Goal: Task Accomplishment & Management: Use online tool/utility

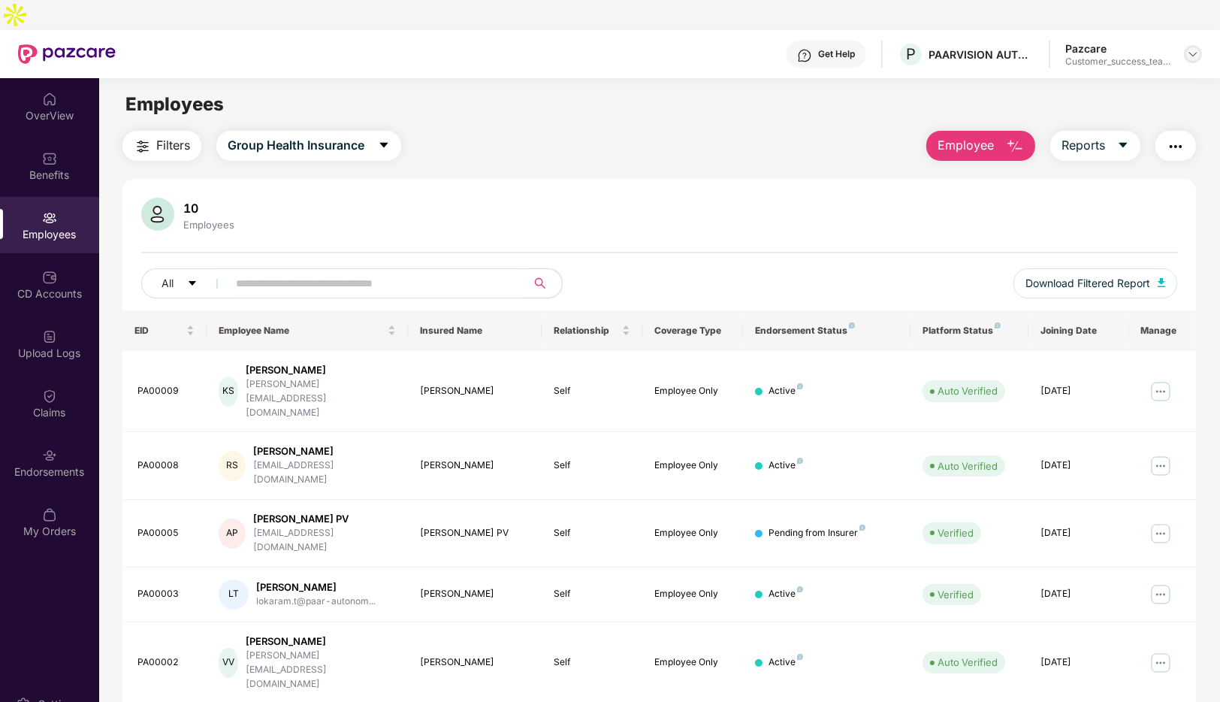
click at [1196, 48] on img at bounding box center [1193, 54] width 12 height 12
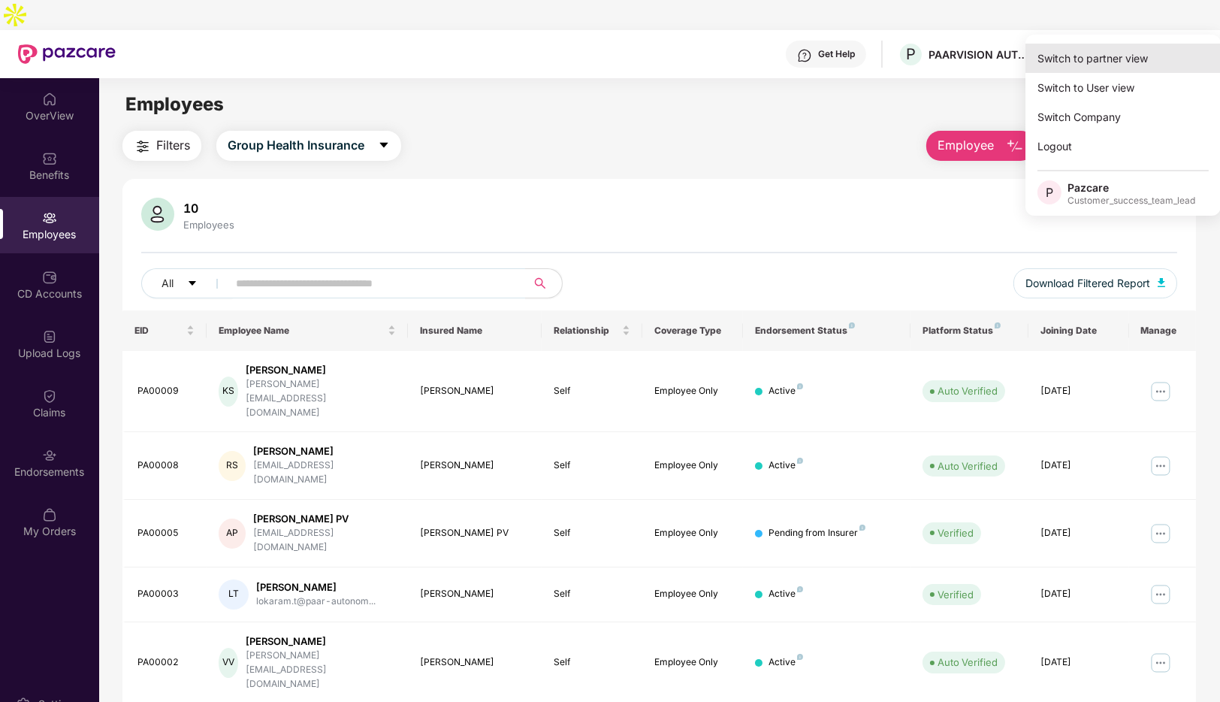
click at [1097, 62] on div "Switch to partner view" at bounding box center [1122, 58] width 195 height 29
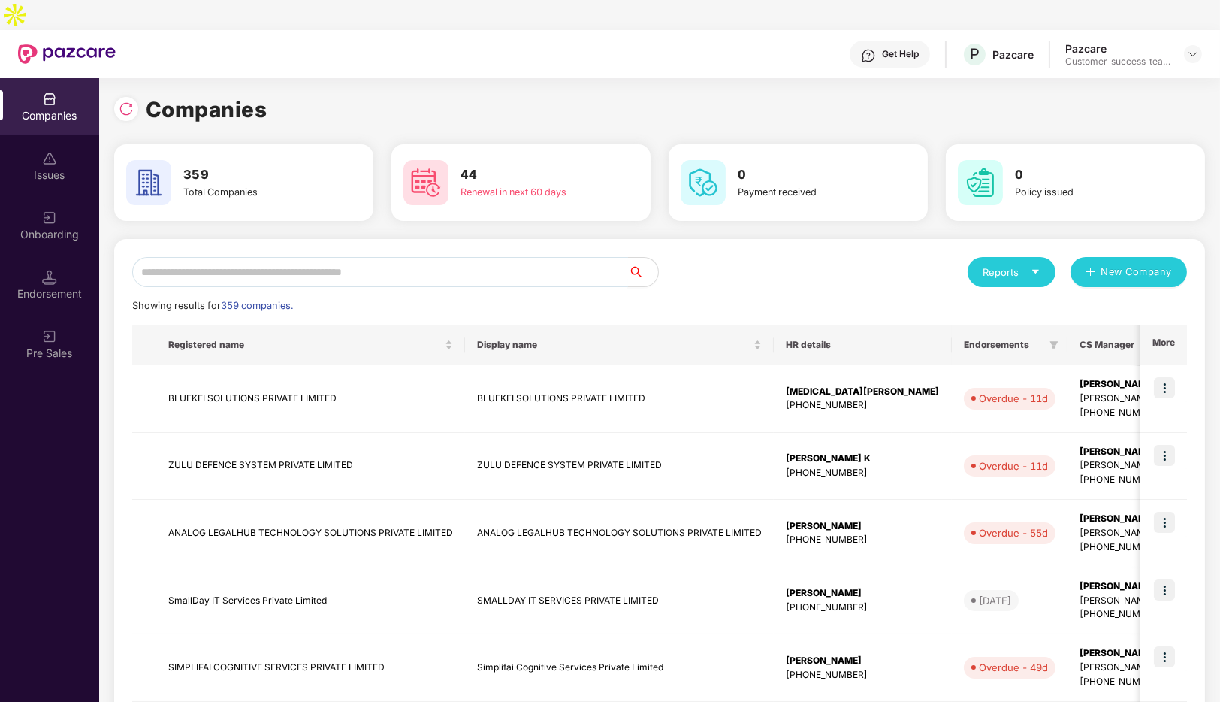
click at [304, 257] on input "text" at bounding box center [380, 272] width 496 height 30
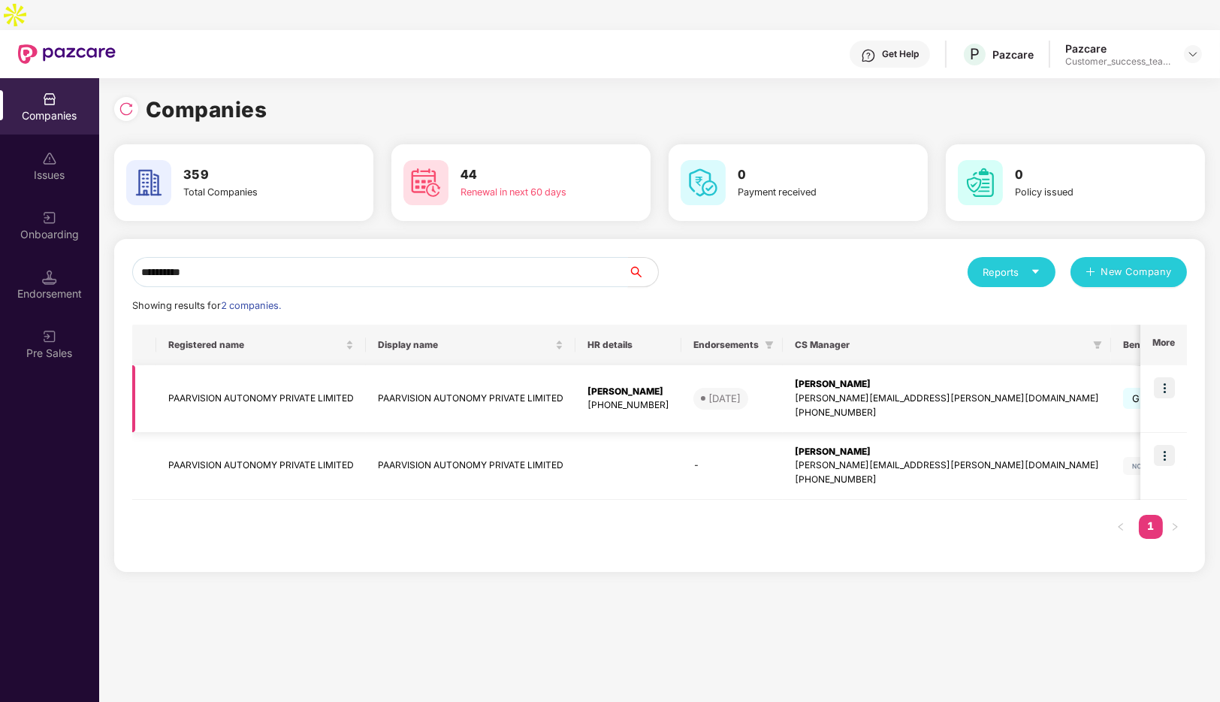
type input "**********"
click at [204, 378] on td "PAARVISION AUTONOMY PRIVATE LIMITED" at bounding box center [261, 399] width 210 height 68
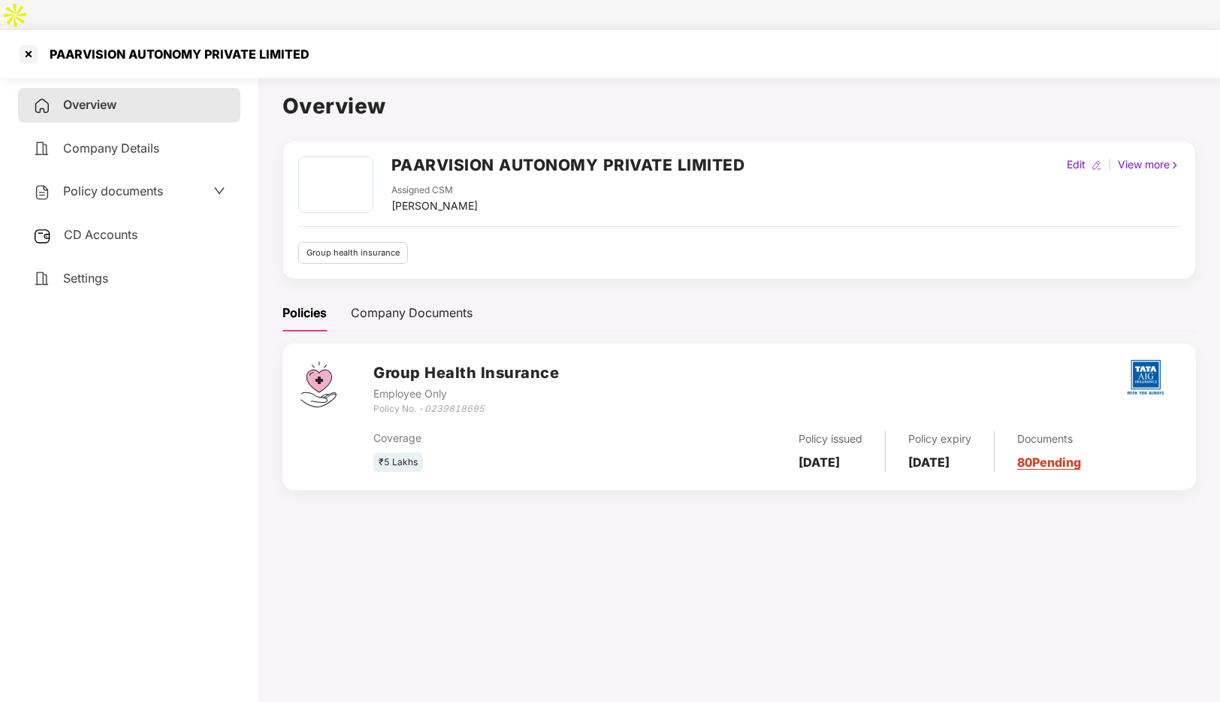
click at [214, 188] on icon "down" at bounding box center [219, 191] width 11 height 7
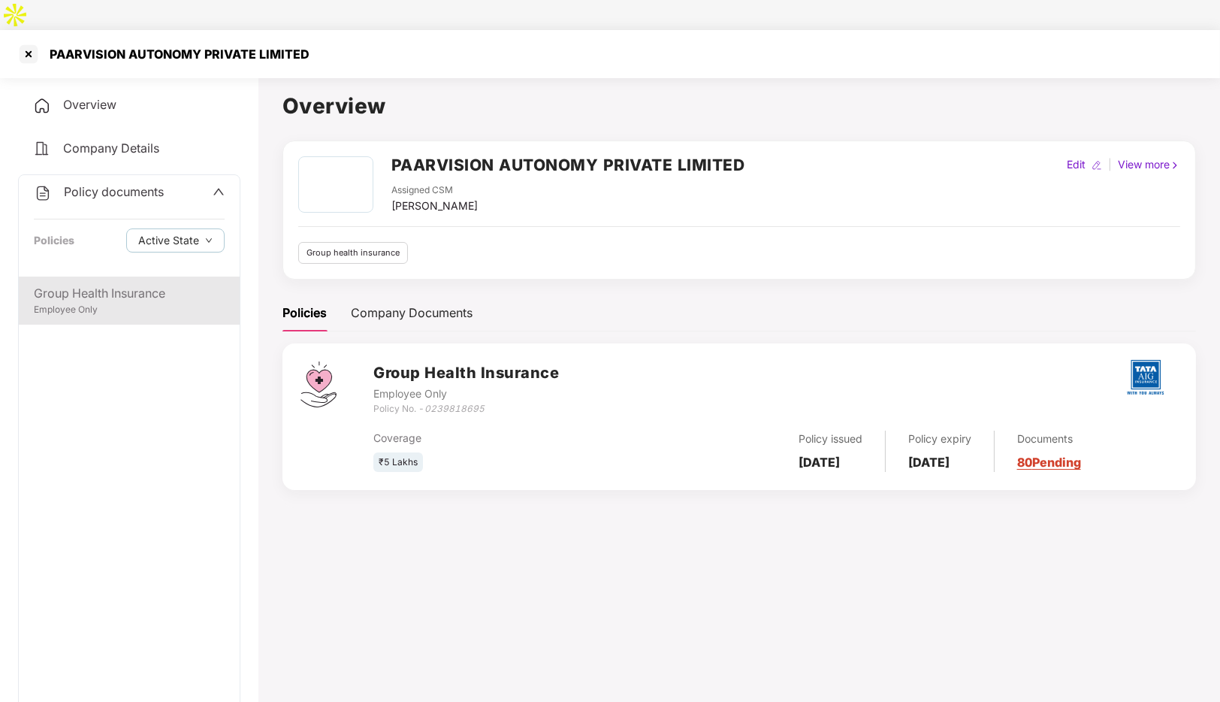
click at [101, 284] on div "Group Health Insurance" at bounding box center [129, 293] width 191 height 19
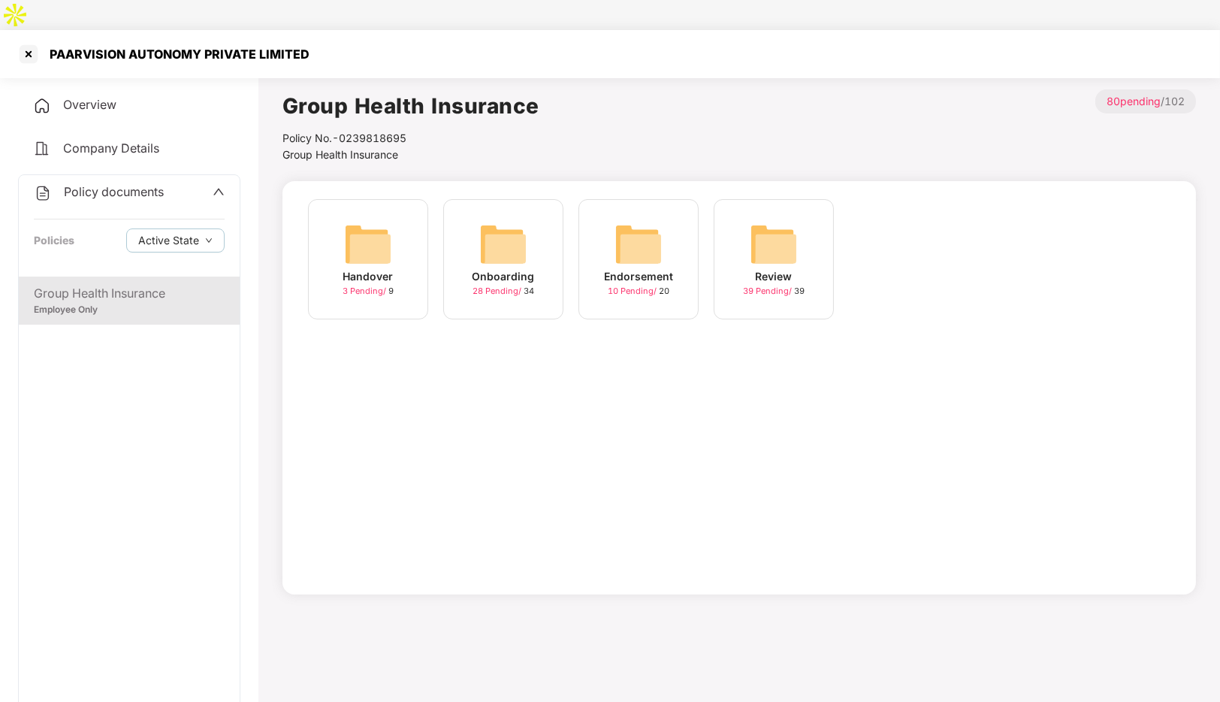
click at [491, 268] on div "Onboarding" at bounding box center [503, 276] width 62 height 17
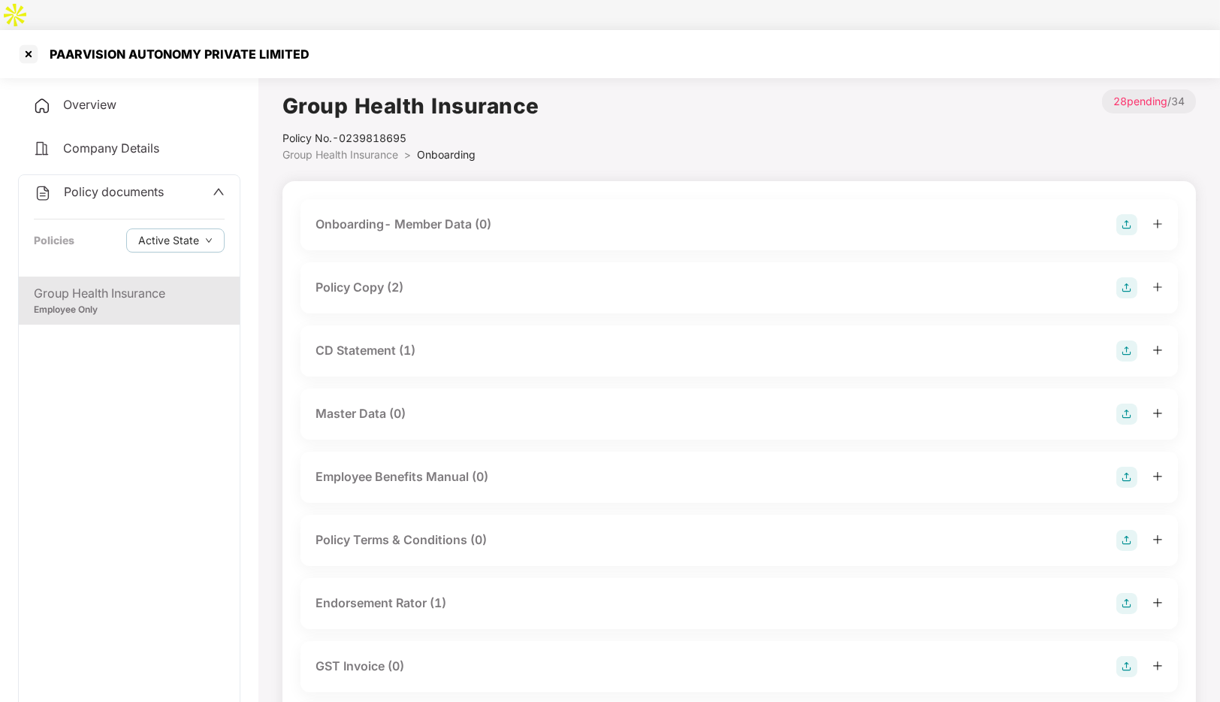
click at [365, 278] on div "Policy Copy (2)" at bounding box center [359, 287] width 88 height 19
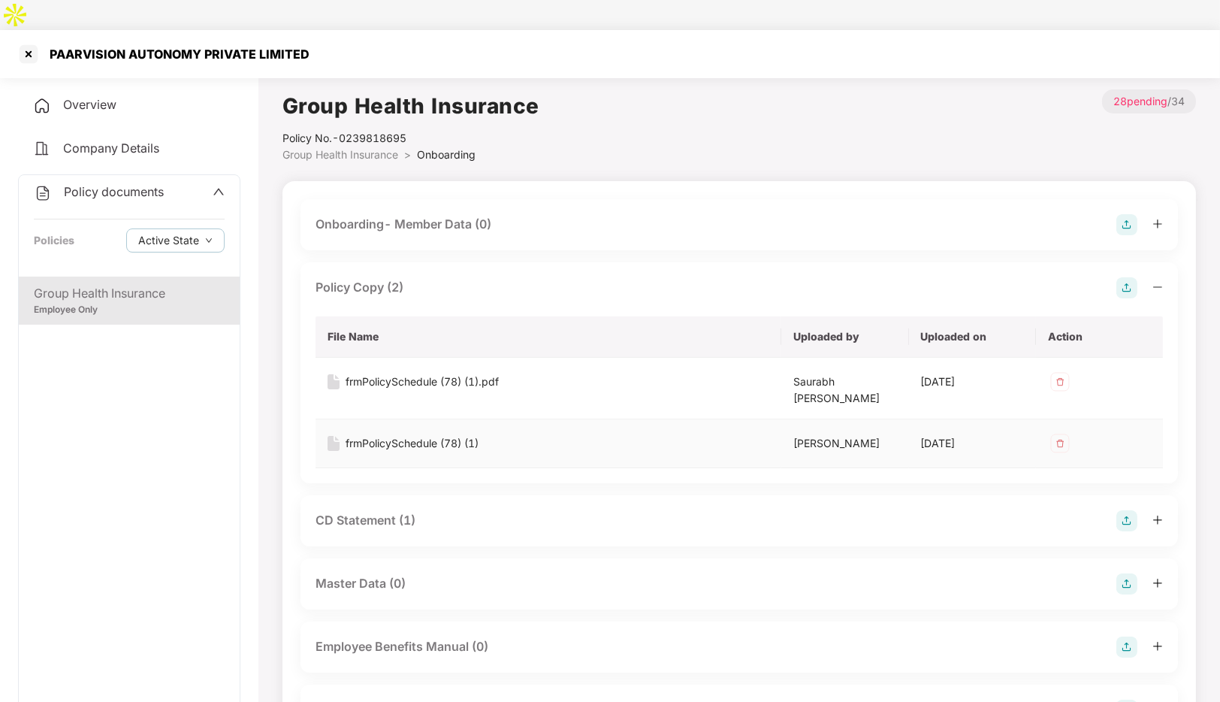
click at [400, 435] on div "frmPolicySchedule (78) (1)" at bounding box center [412, 443] width 133 height 17
click at [33, 42] on div at bounding box center [29, 54] width 24 height 24
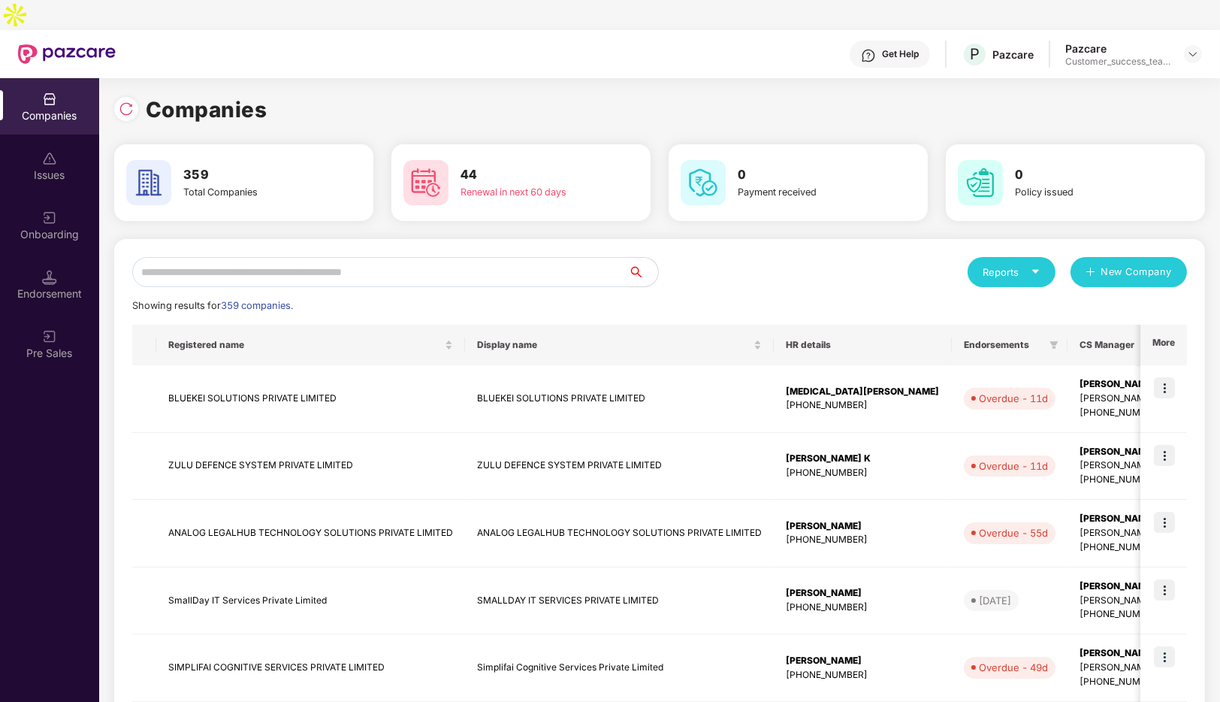
click at [326, 257] on input "text" at bounding box center [380, 272] width 496 height 30
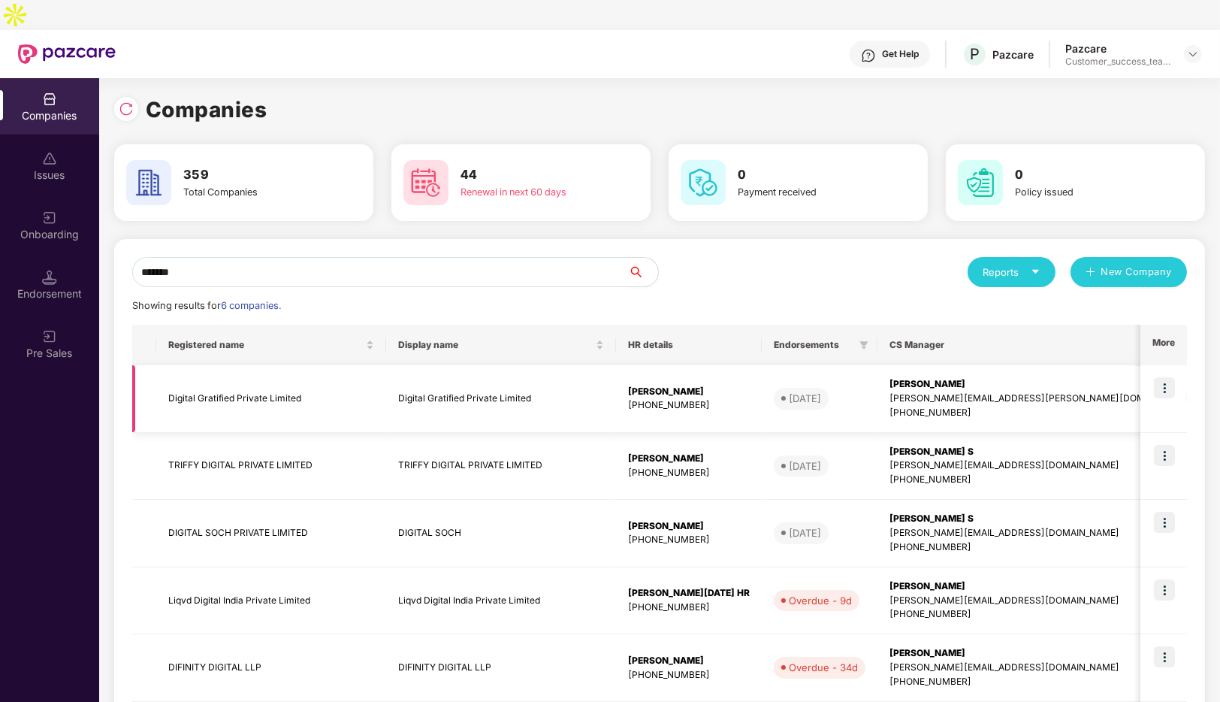
type input "*******"
click at [1162, 377] on img at bounding box center [1164, 387] width 21 height 21
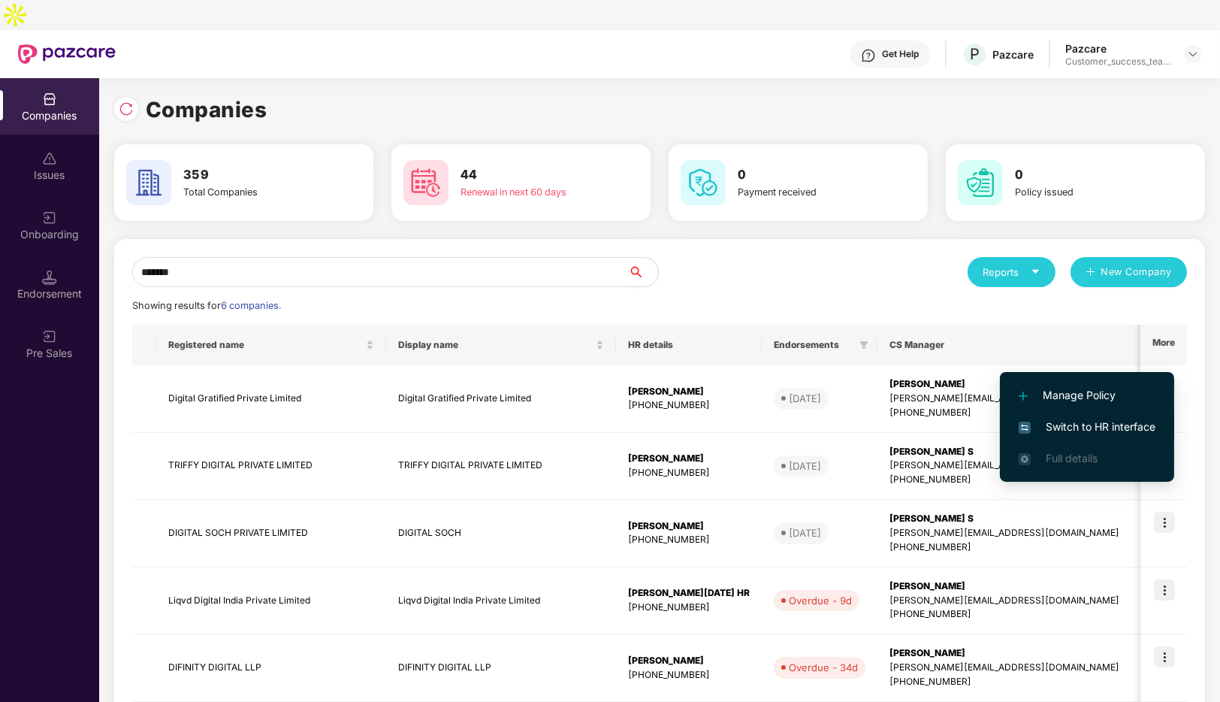
click at [1085, 422] on span "Switch to HR interface" at bounding box center [1087, 426] width 137 height 17
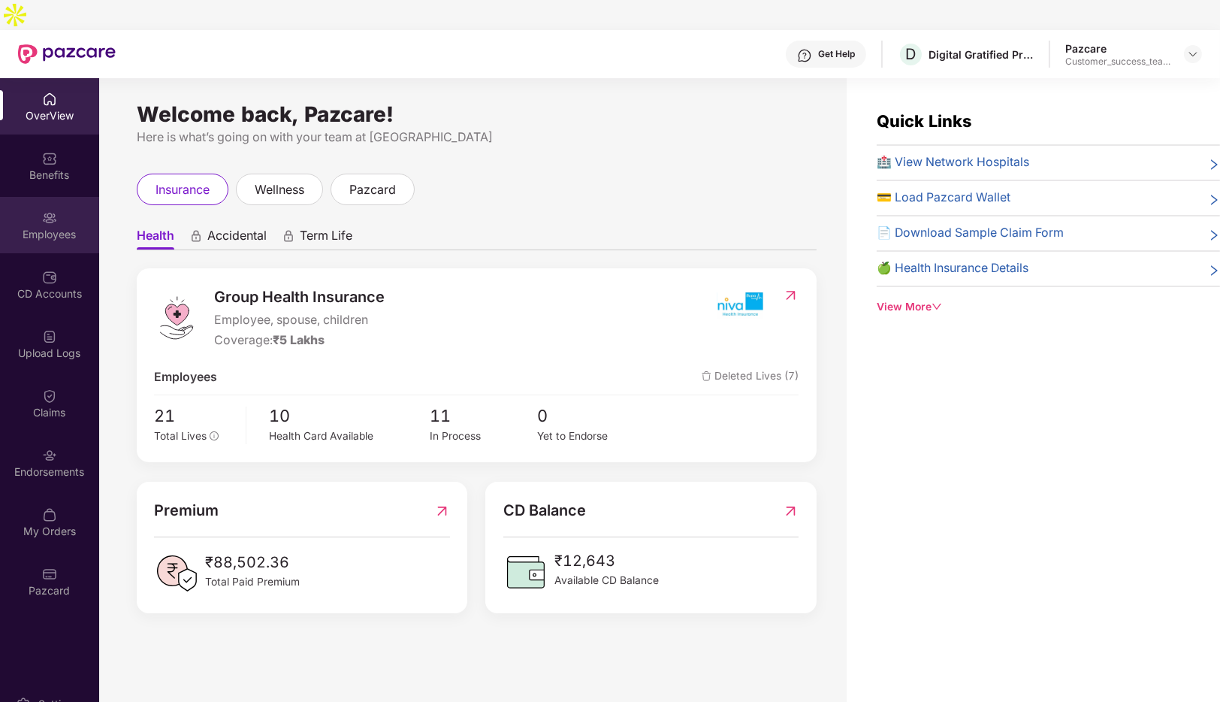
click at [48, 210] on img at bounding box center [49, 217] width 15 height 15
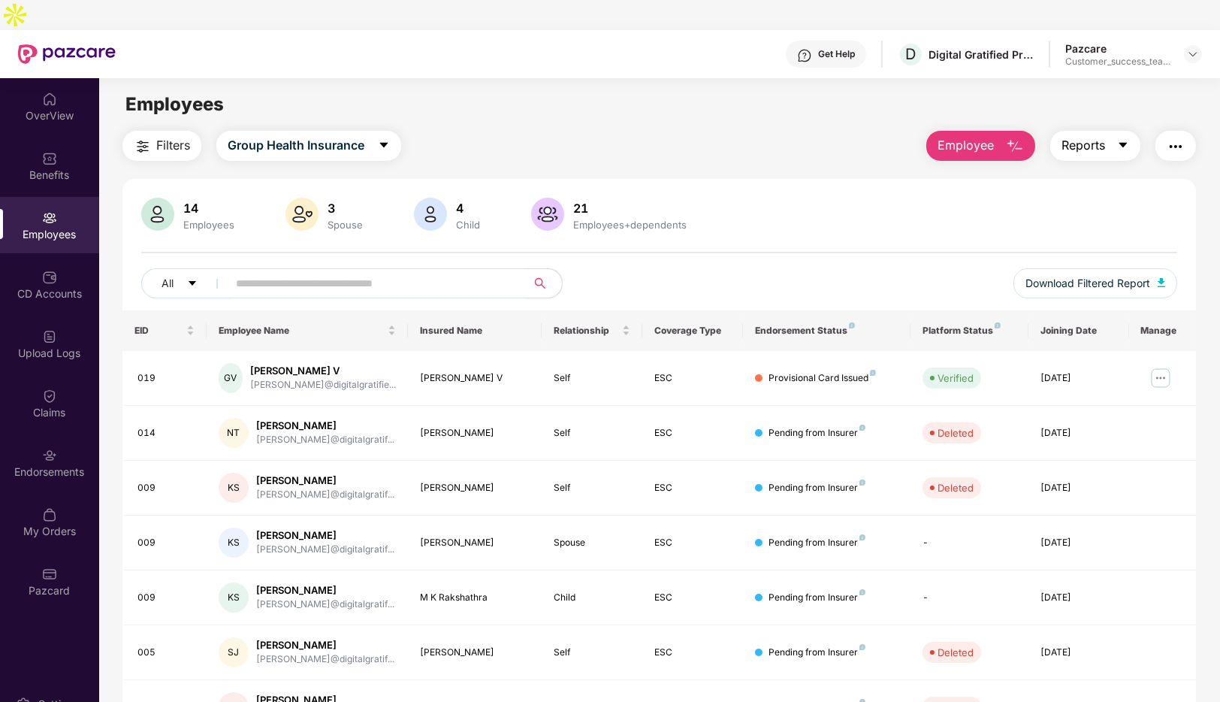
click at [1096, 136] on span "Reports" at bounding box center [1083, 145] width 44 height 19
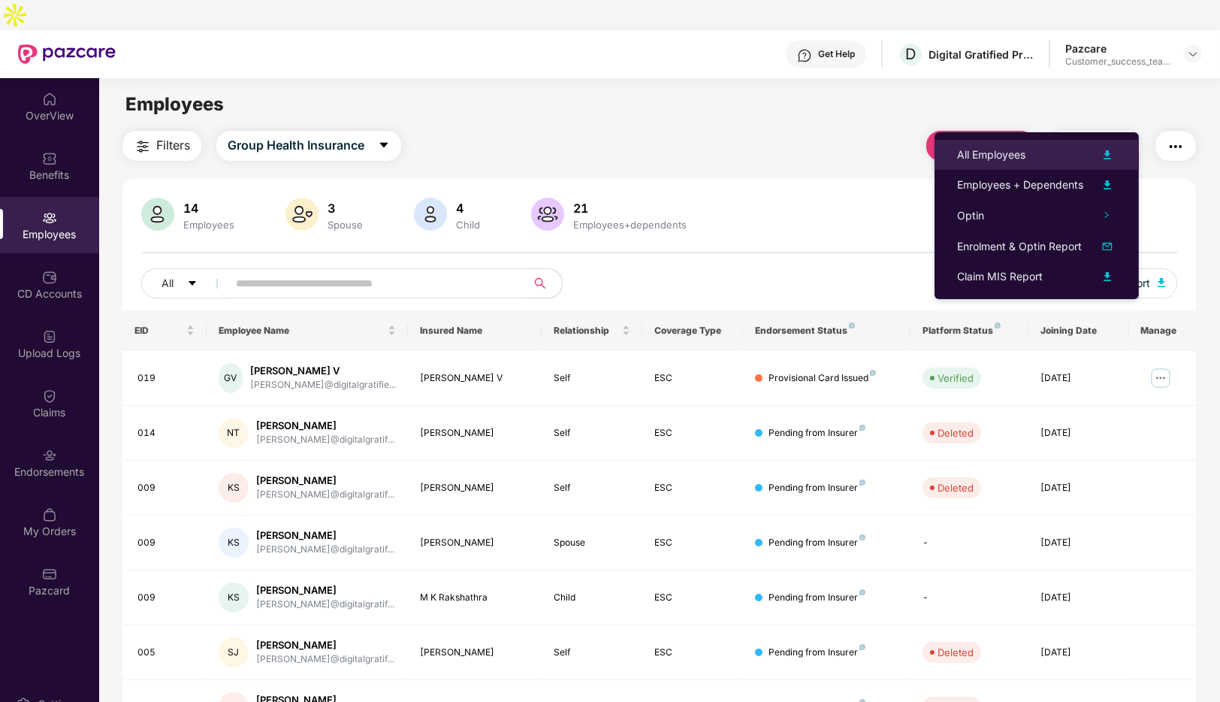
click at [1000, 155] on div "All Employees" at bounding box center [991, 154] width 68 height 17
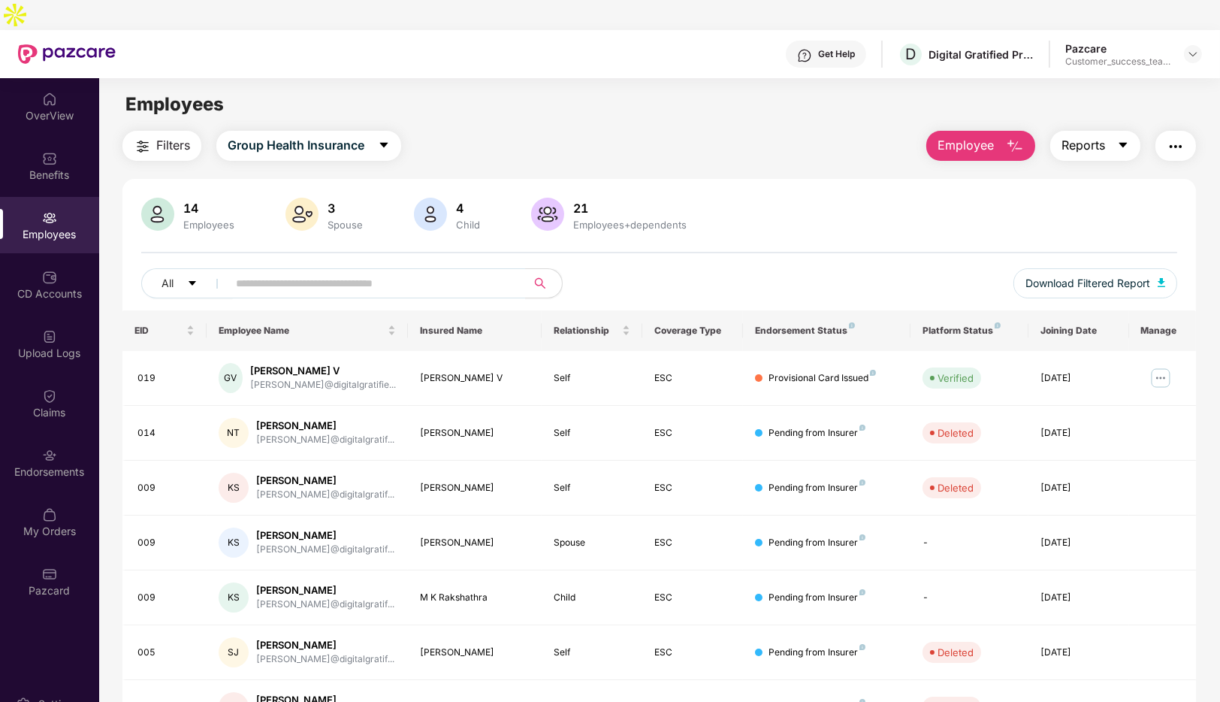
click at [1094, 136] on span "Reports" at bounding box center [1083, 145] width 44 height 19
click at [870, 198] on div "14 Employees 3 Spouse 4 Child [DEMOGRAPHIC_DATA] Employees+dependents" at bounding box center [659, 216] width 1036 height 36
click at [1103, 275] on span "Download Filtered Report" at bounding box center [1087, 283] width 125 height 17
